Goal: Task Accomplishment & Management: Manage account settings

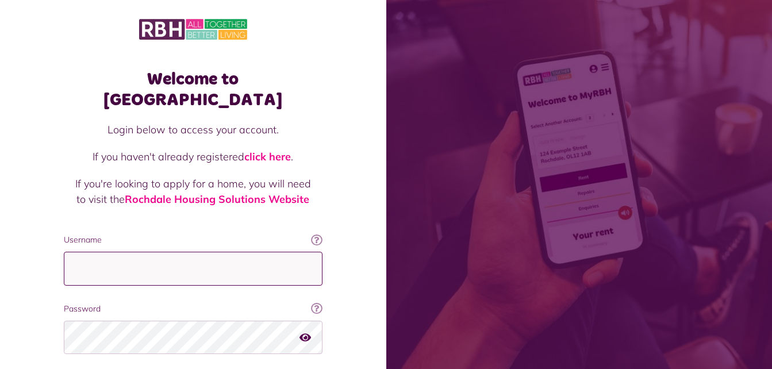
click at [242, 252] on input "Username" at bounding box center [193, 269] width 259 height 34
type input "**********"
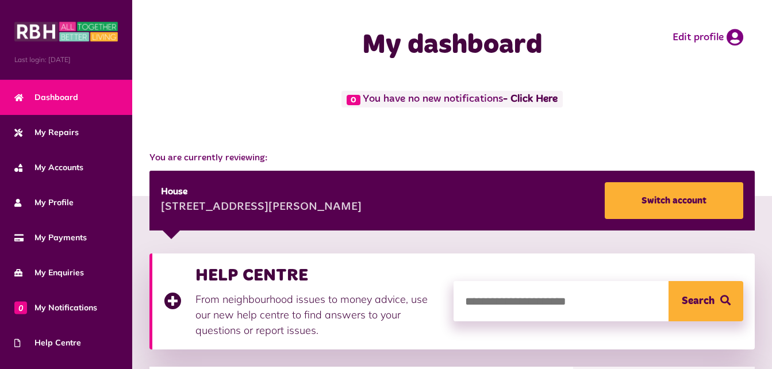
click at [622, 128] on div "0 You have no new notifications - Click Here" at bounding box center [452, 115] width 640 height 49
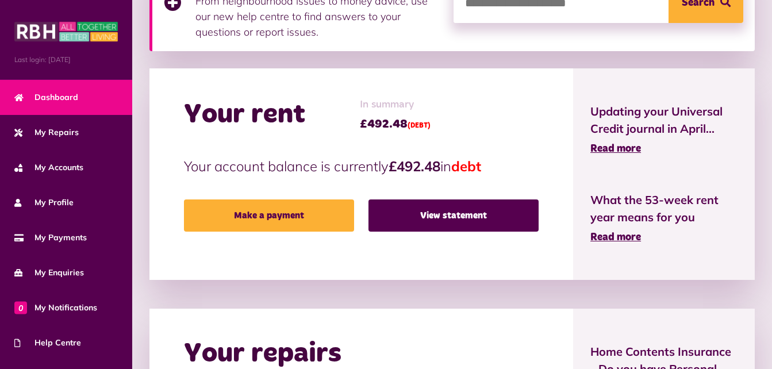
scroll to position [299, 0]
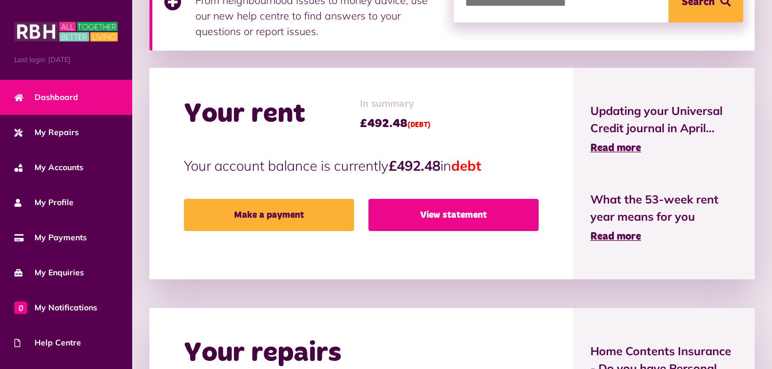
click at [470, 215] on link "View statement" at bounding box center [454, 215] width 170 height 32
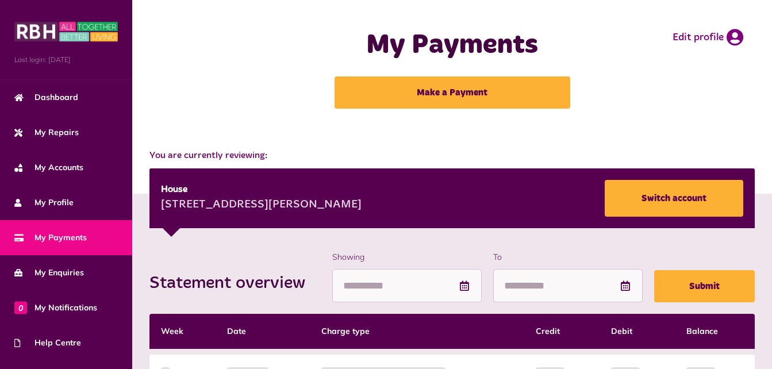
click at [651, 99] on div "My Payments Make a Payment Edit profile" at bounding box center [452, 69] width 617 height 114
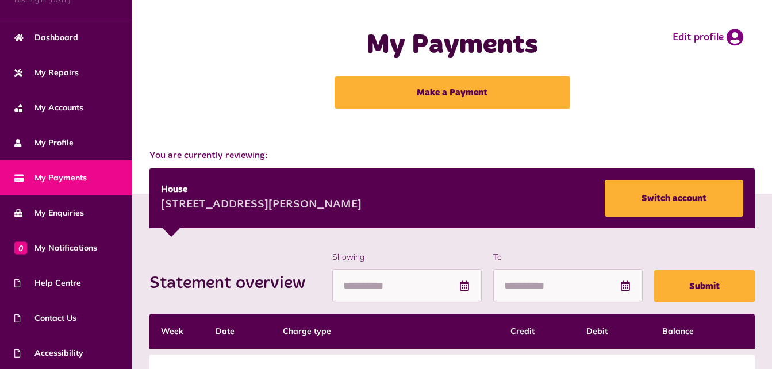
scroll to position [96, 0]
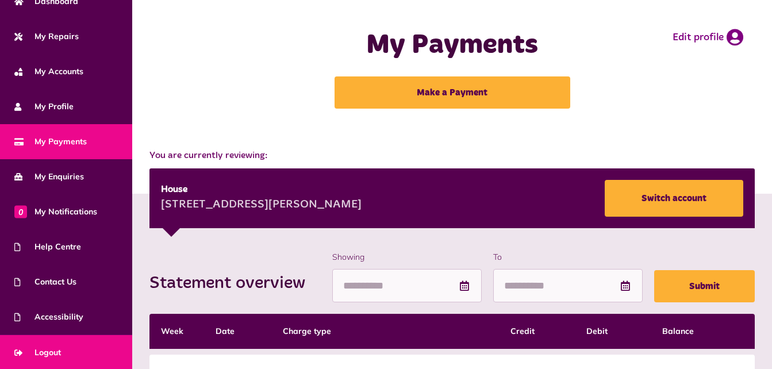
click at [97, 353] on link "Logout" at bounding box center [66, 352] width 132 height 35
